Goal: Navigation & Orientation: Find specific page/section

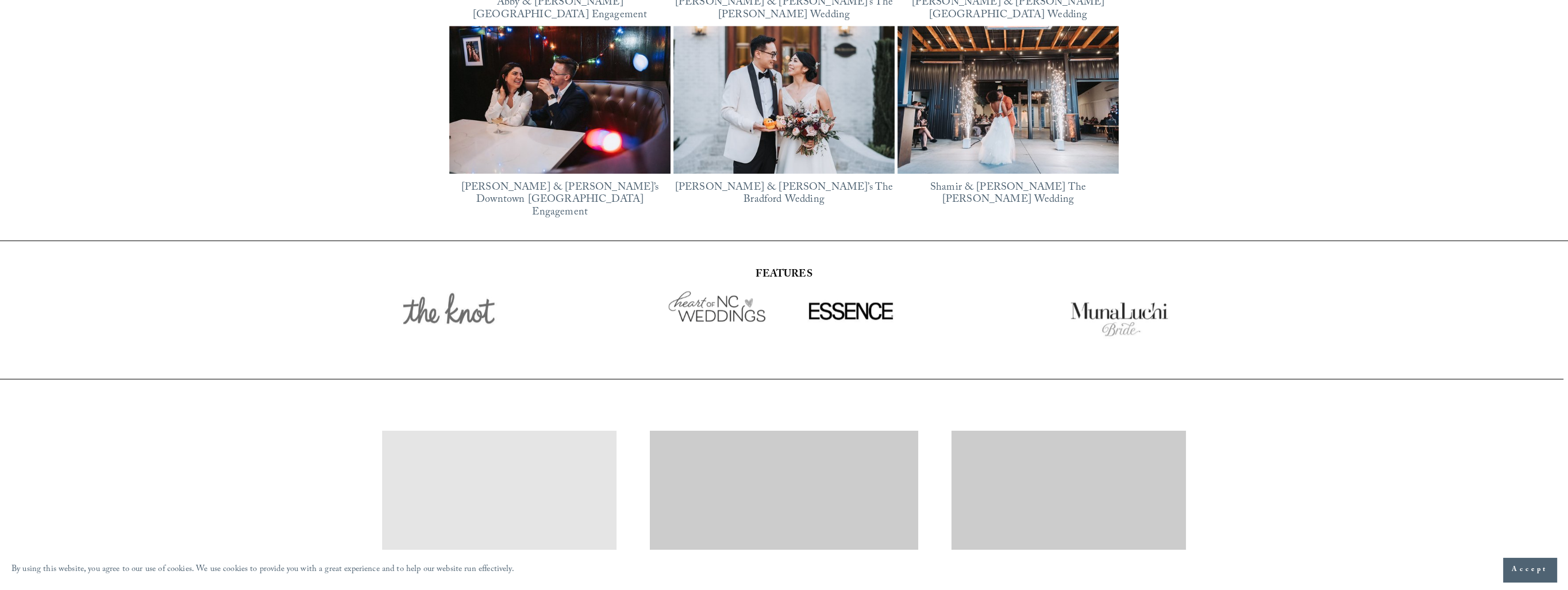
scroll to position [2175, 0]
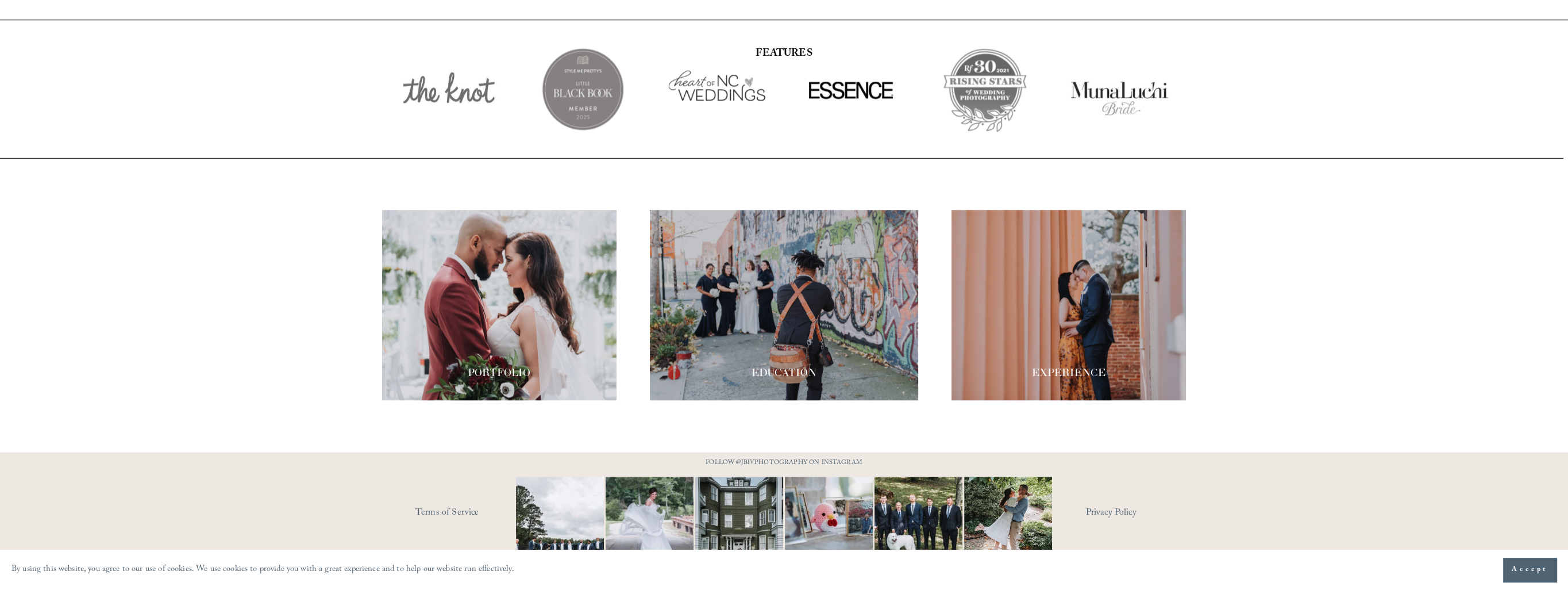
click at [1533, 567] on span "Accept" at bounding box center [1530, 570] width 36 height 12
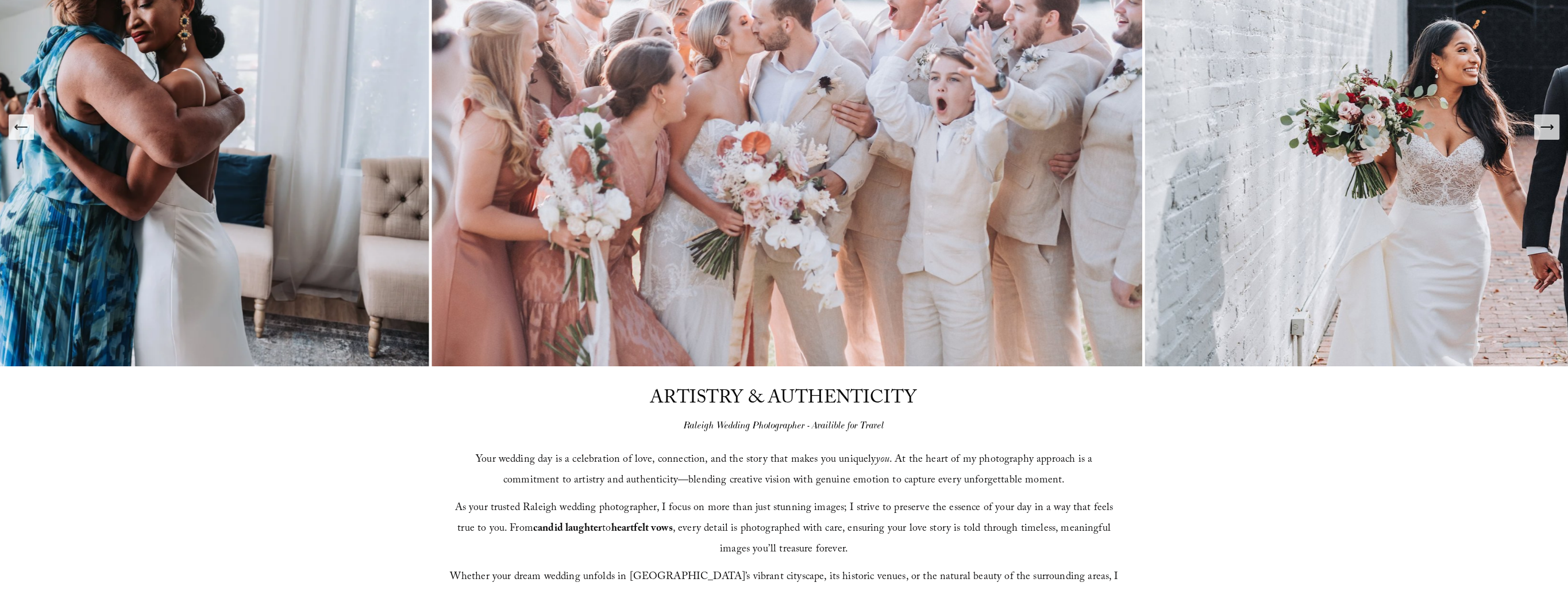
scroll to position [0, 0]
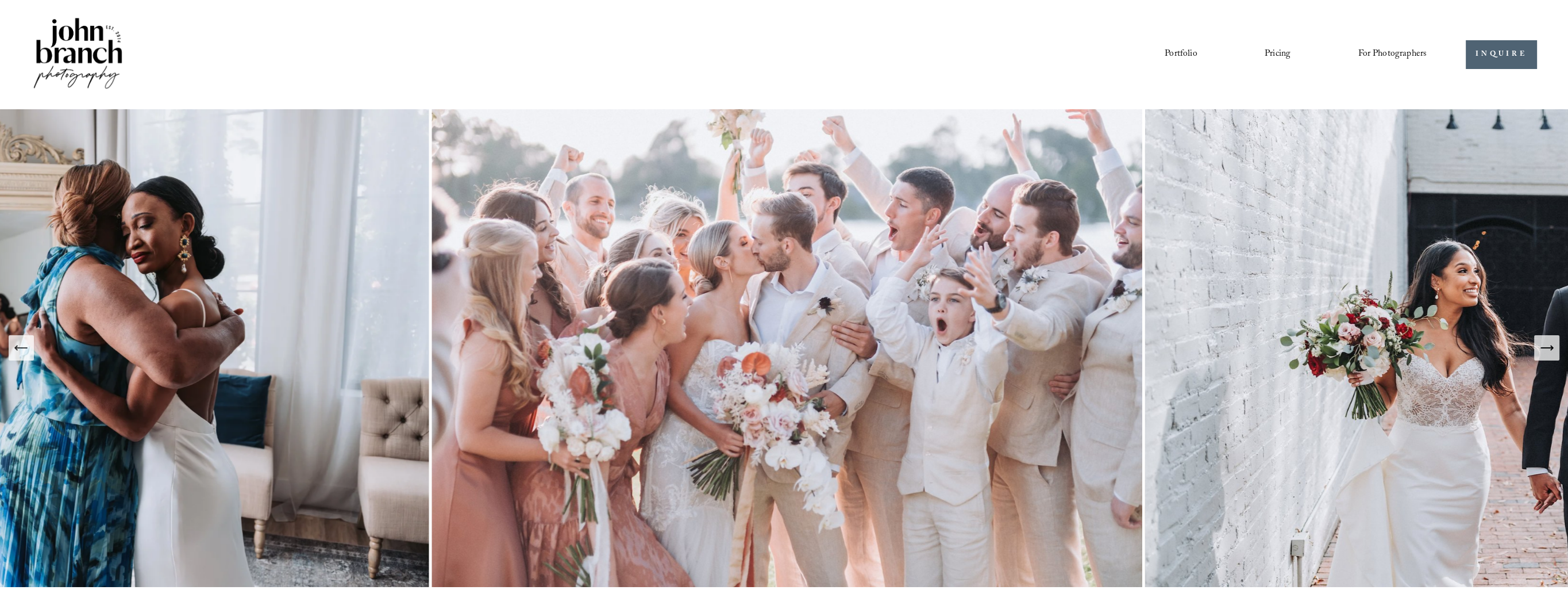
click at [1184, 54] on link "Portfolio" at bounding box center [1181, 54] width 32 height 19
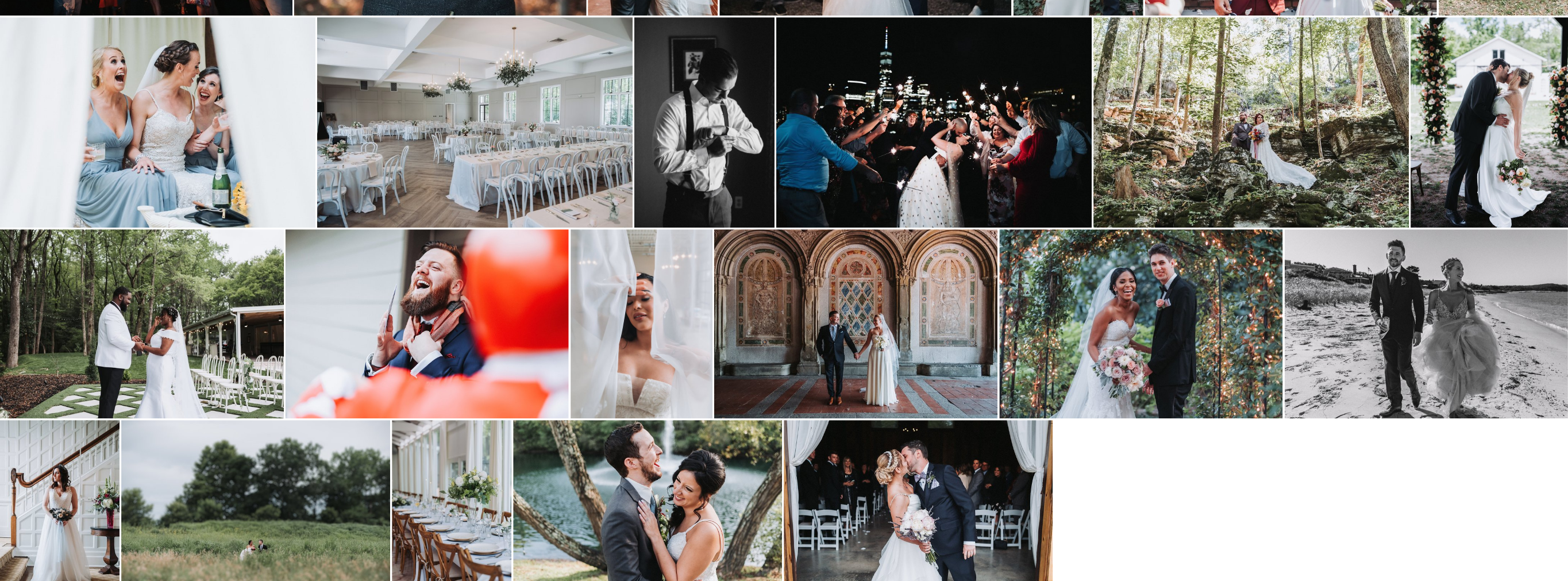
scroll to position [1349, 0]
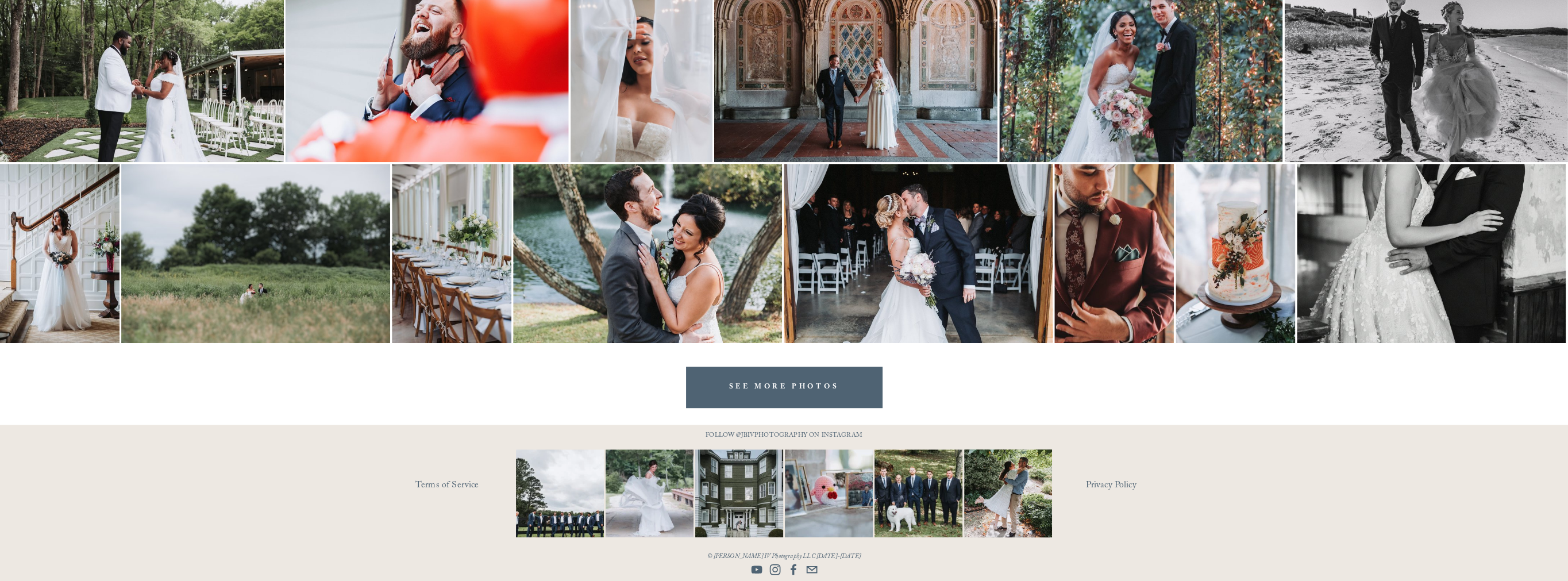
click at [1110, 482] on link "Privacy Policy" at bounding box center [1136, 486] width 101 height 18
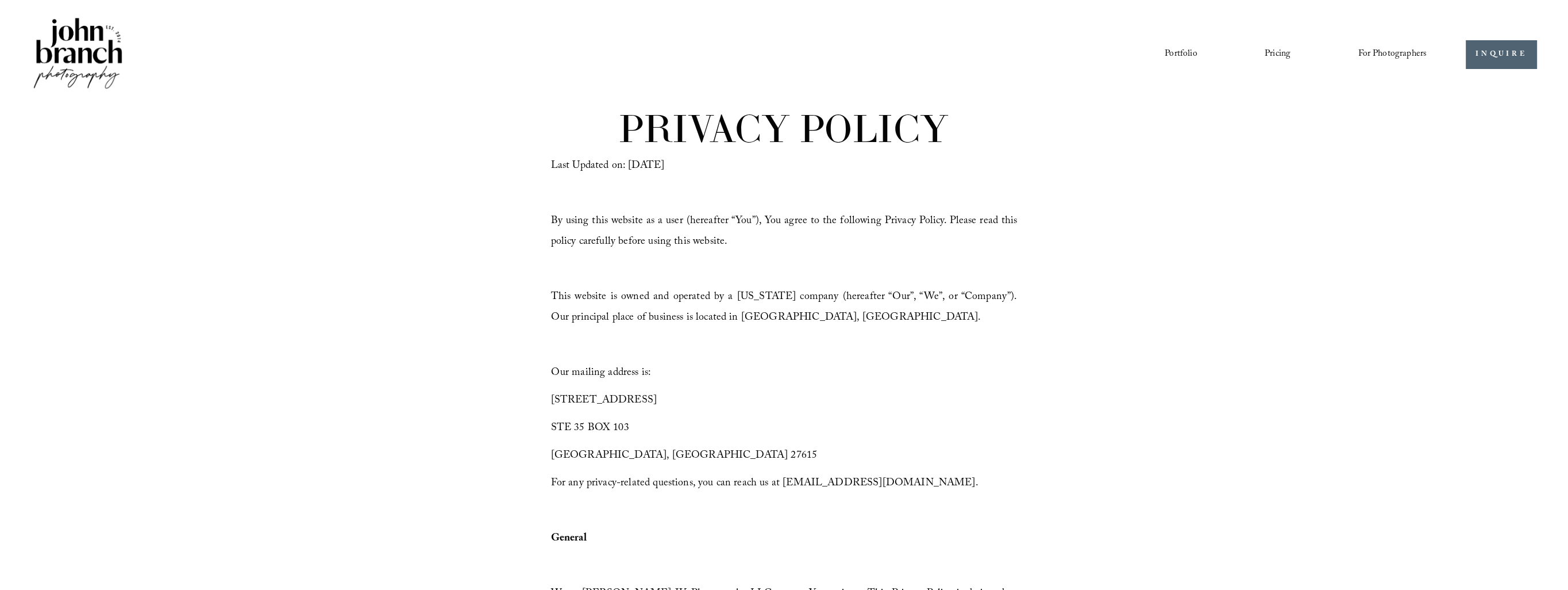
click at [0, 0] on link "Blog" at bounding box center [0, 0] width 0 height 0
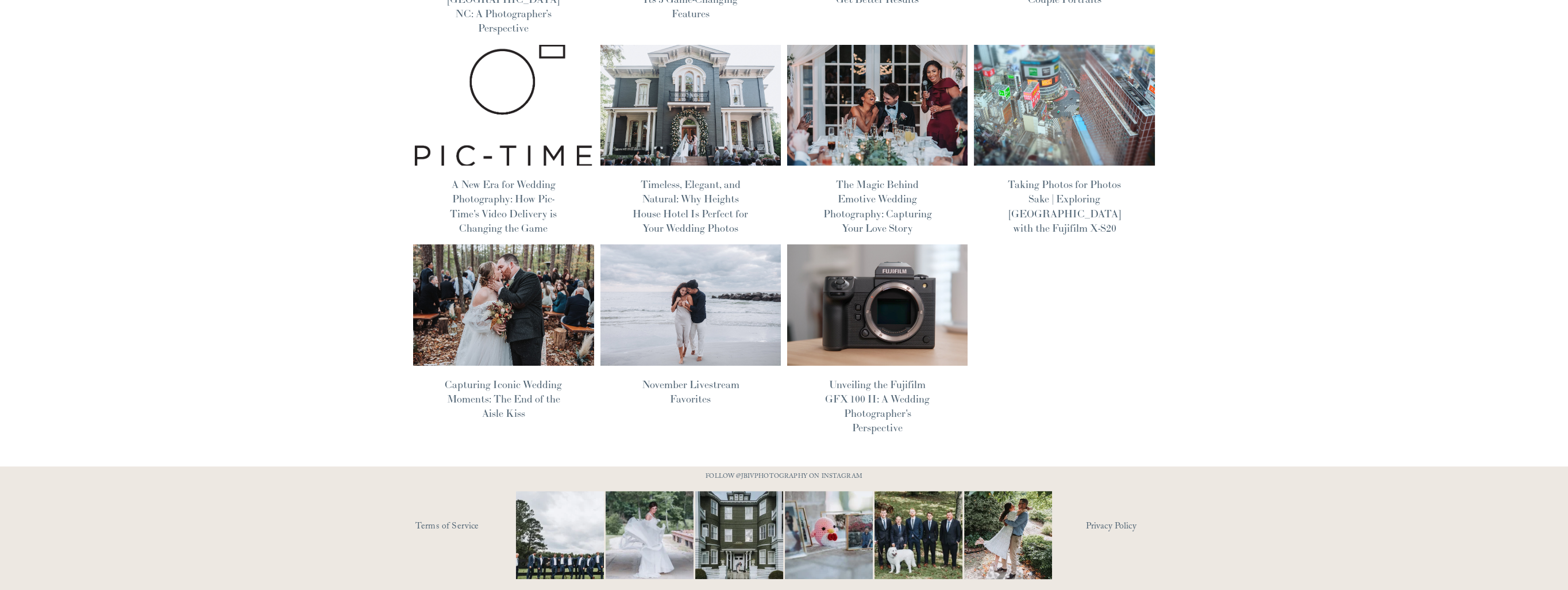
scroll to position [528, 0]
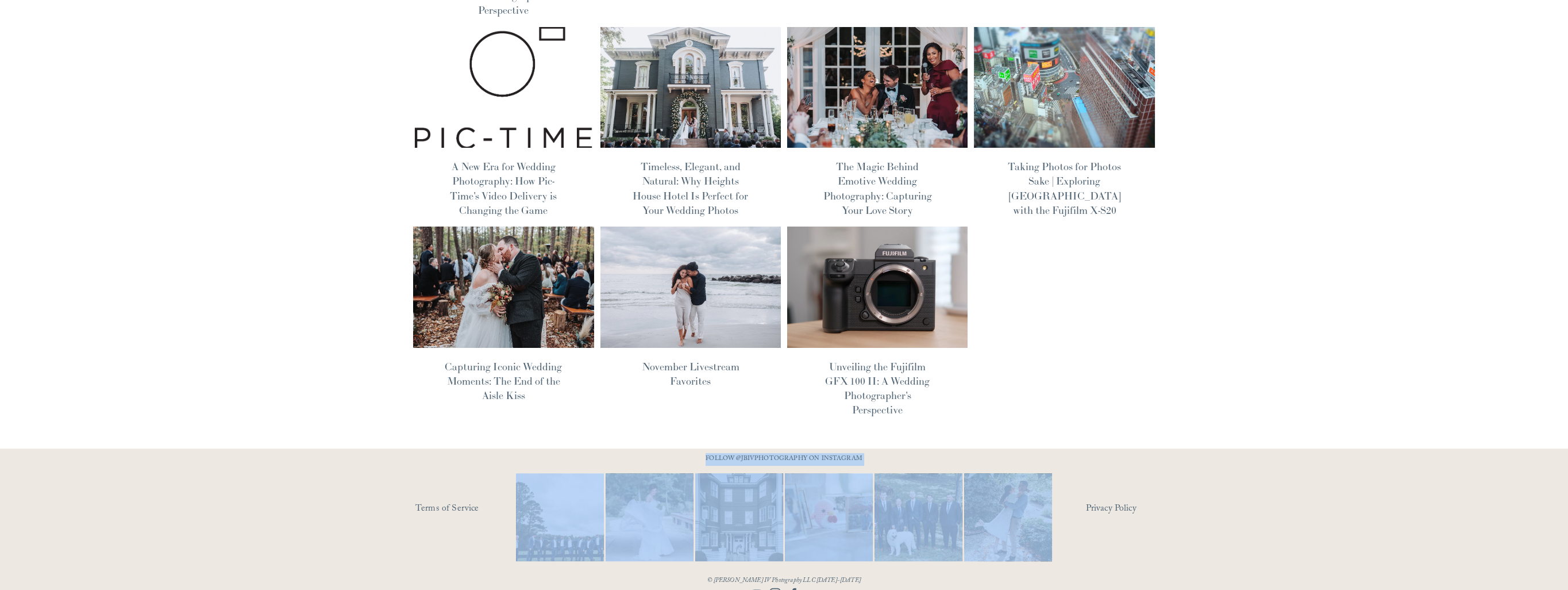
drag, startPoint x: 397, startPoint y: 539, endPoint x: 599, endPoint y: 567, distance: 203.9
click at [599, 567] on div at bounding box center [784, 527] width 1568 height 156
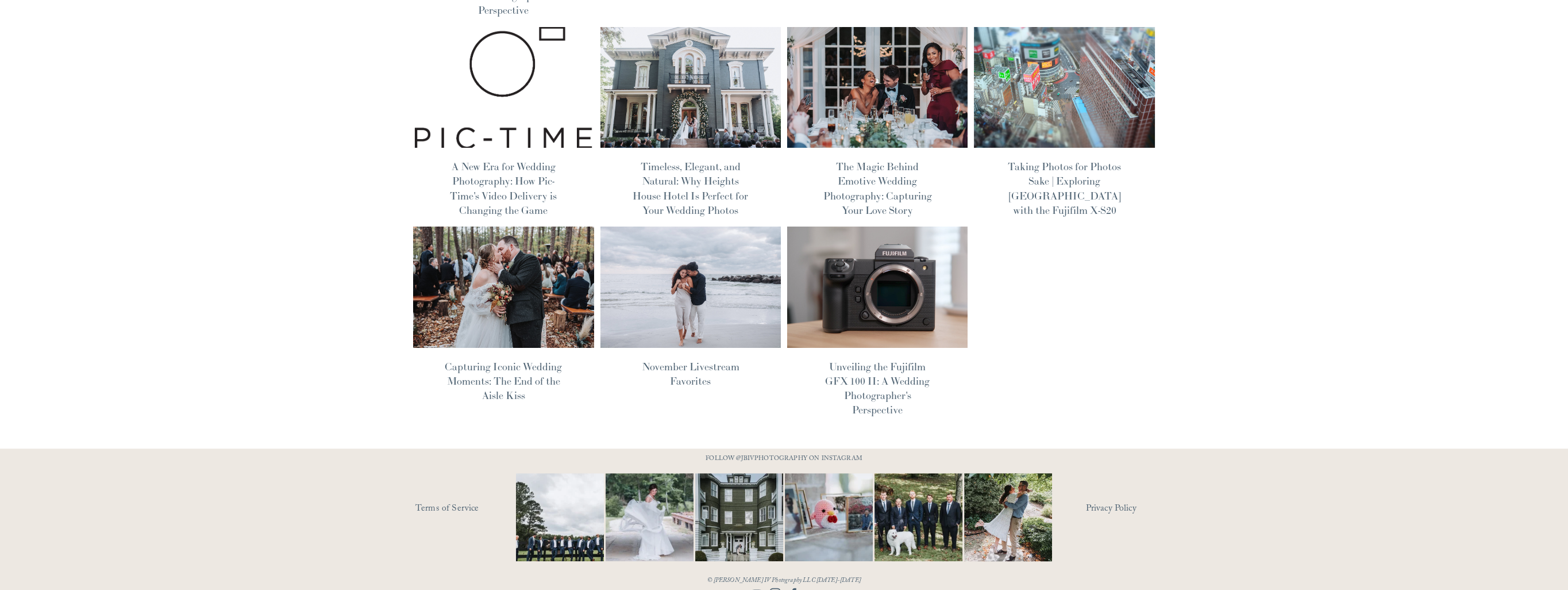
click at [209, 317] on div "Wedding Photography Tips John Branch IV 8/25/25 Wedding Photography Tips John B…" at bounding box center [784, 15] width 1568 height 867
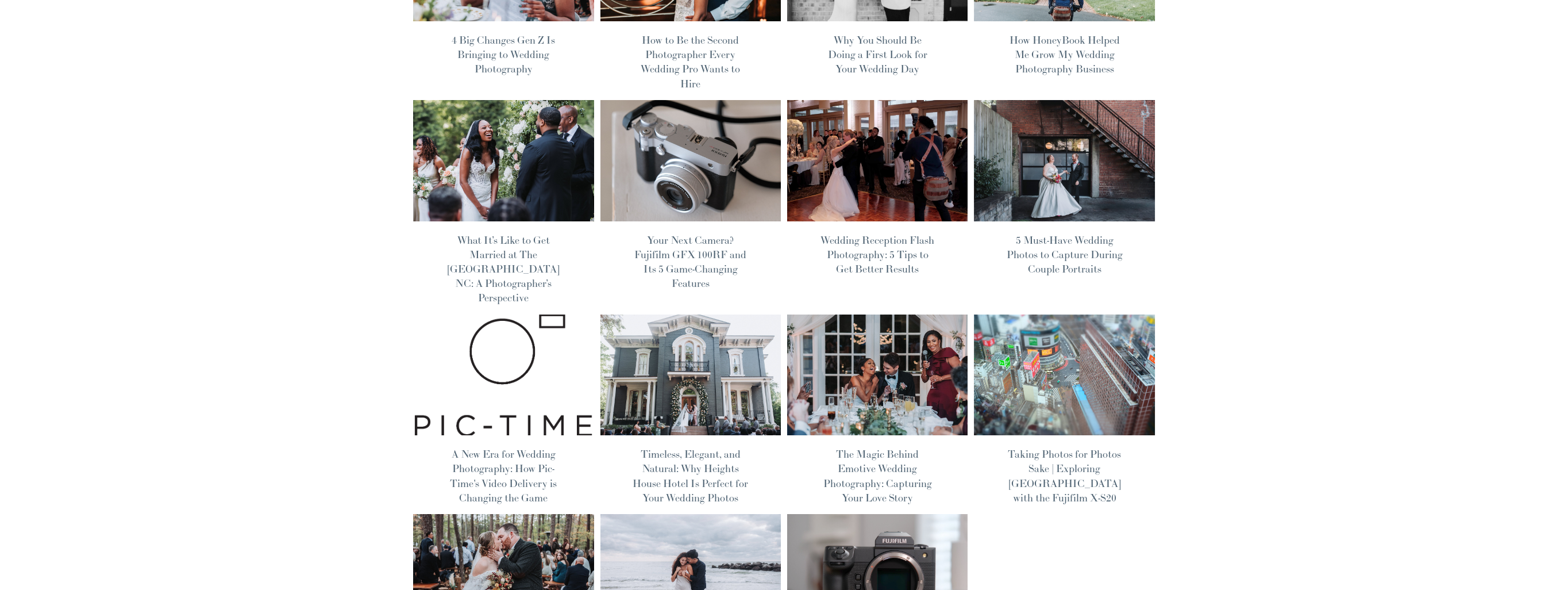
scroll to position [0, 0]
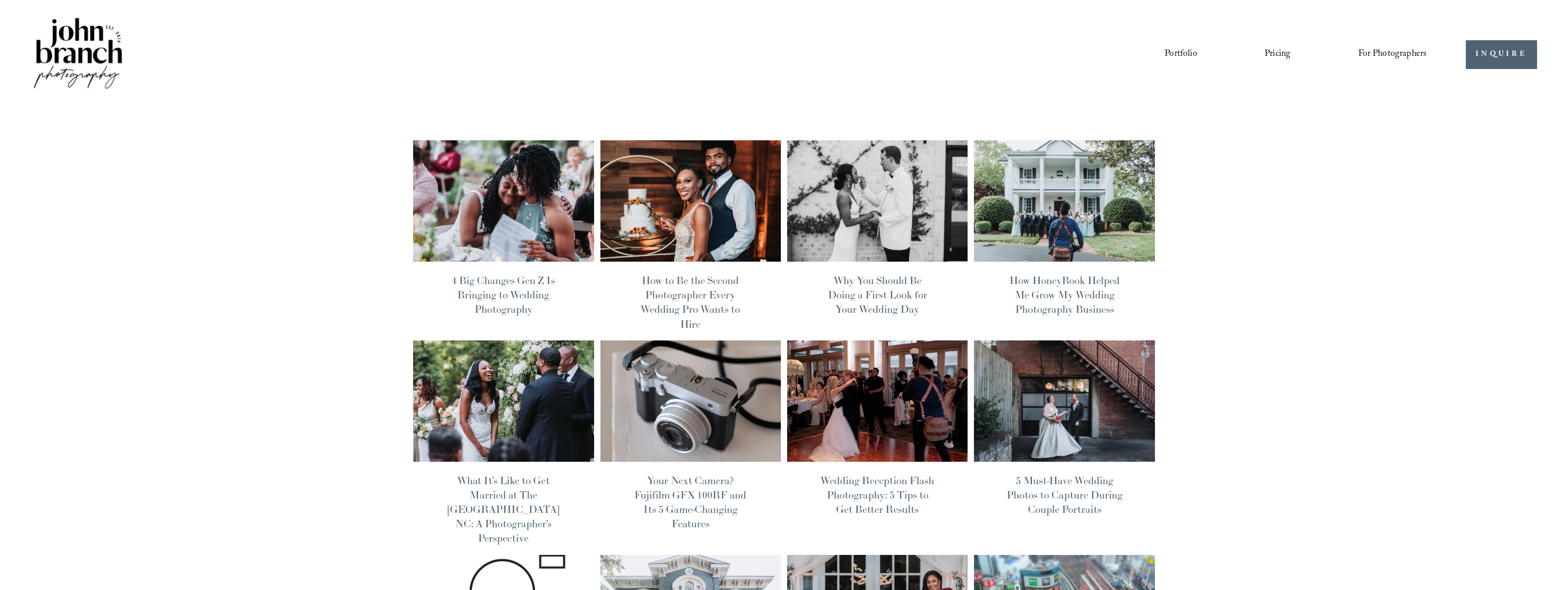
click at [36, 42] on img at bounding box center [78, 54] width 93 height 78
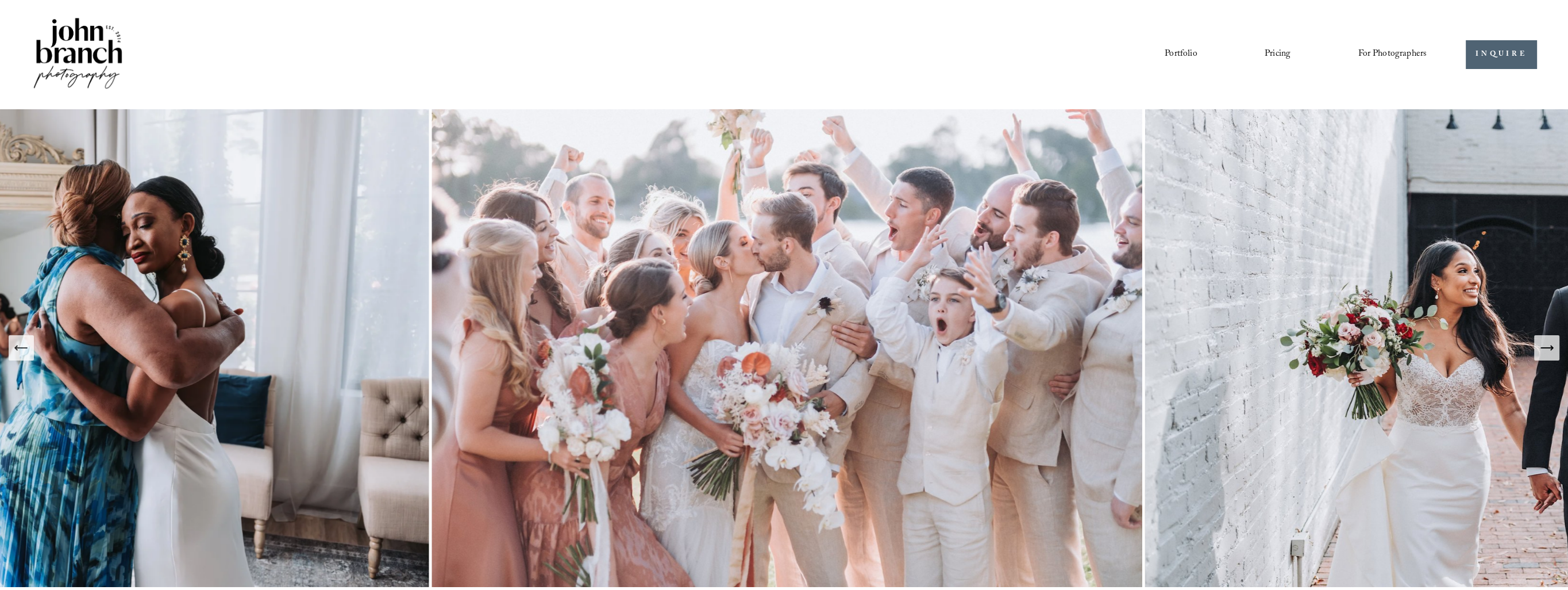
click at [1181, 53] on link "Portfolio" at bounding box center [1181, 54] width 32 height 19
